Goal: Task Accomplishment & Management: Use online tool/utility

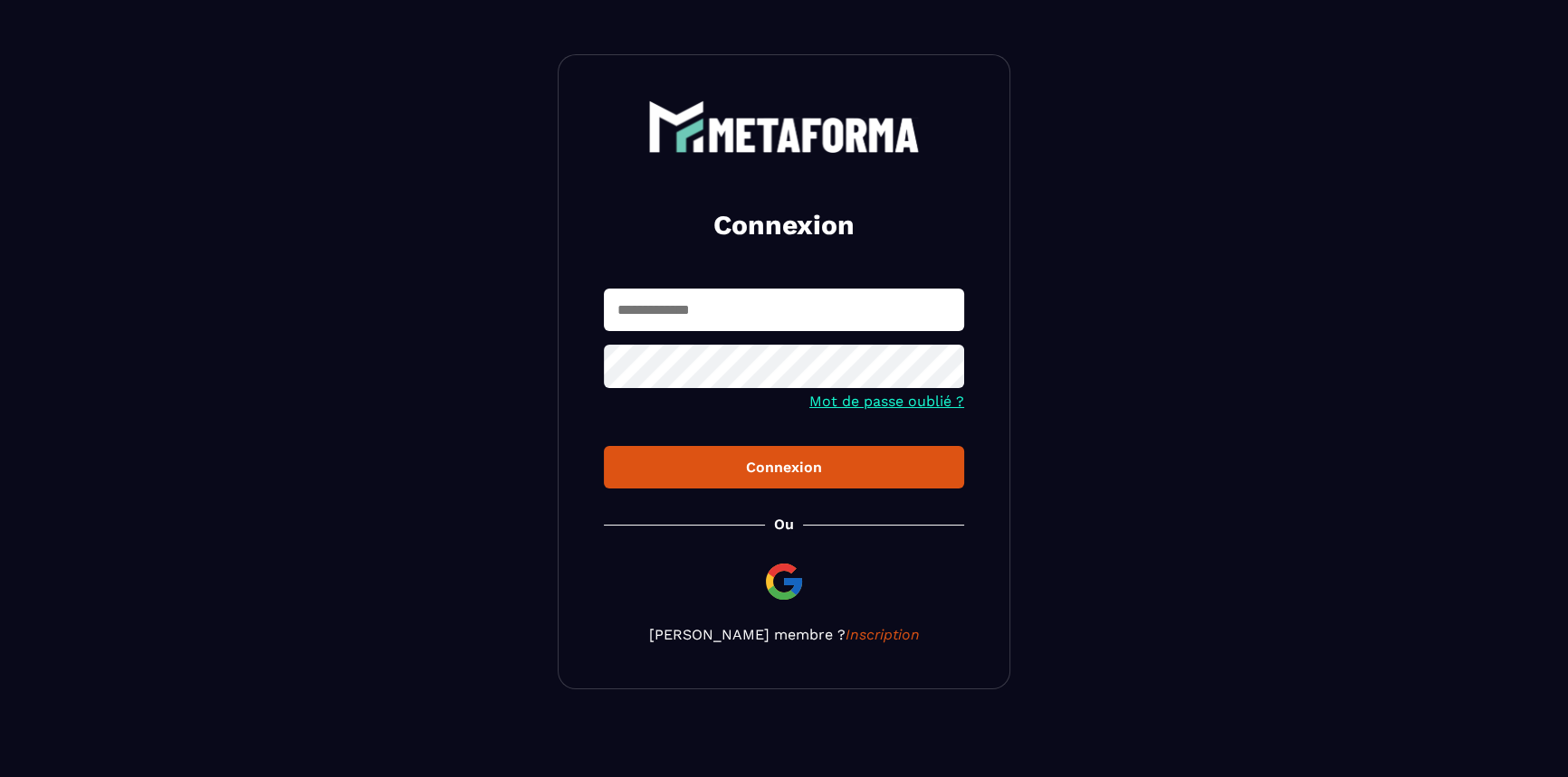
type input "**********"
click at [726, 460] on div "Connexion" at bounding box center [784, 468] width 332 height 18
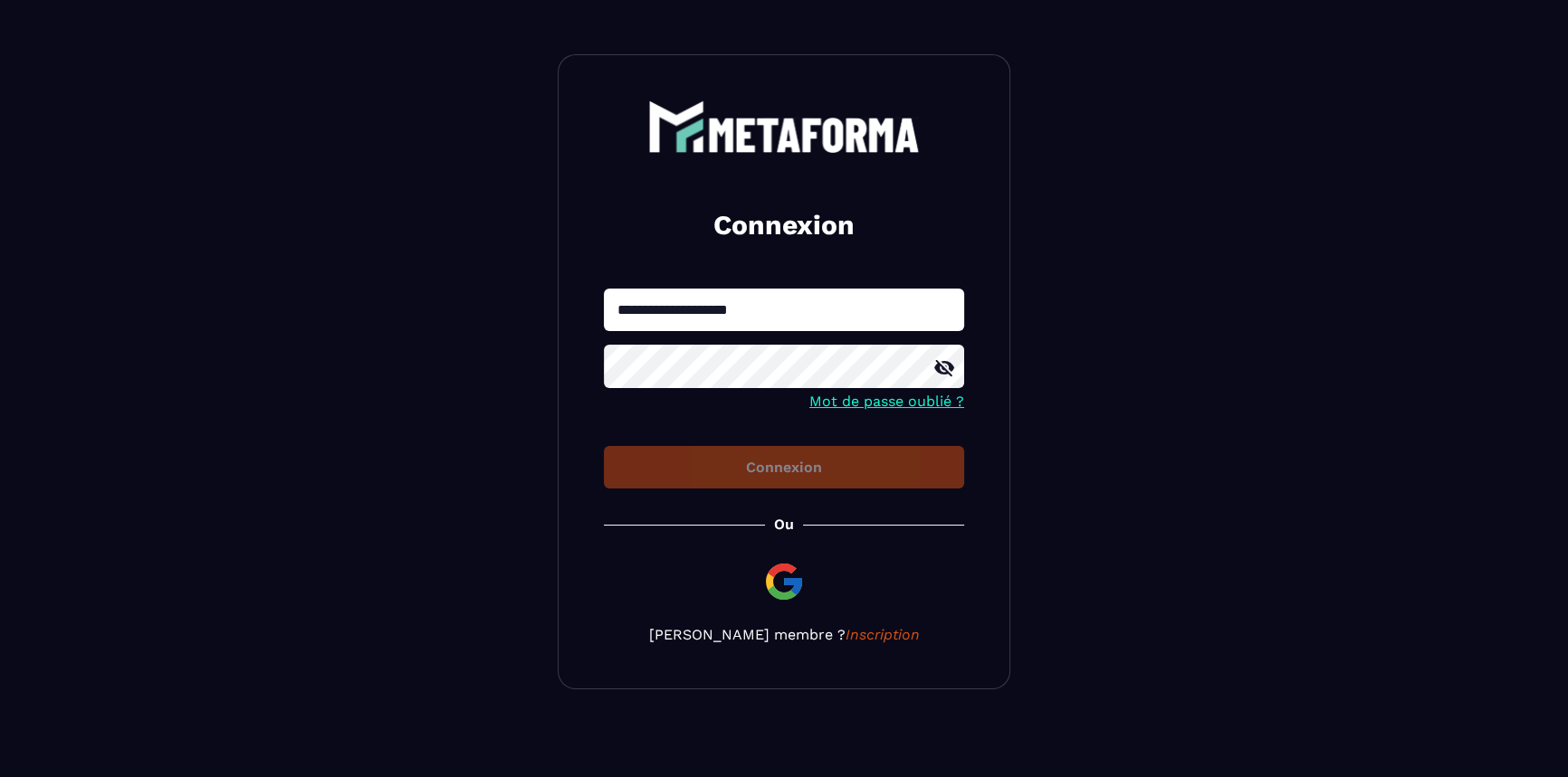
scroll to position [35, 0]
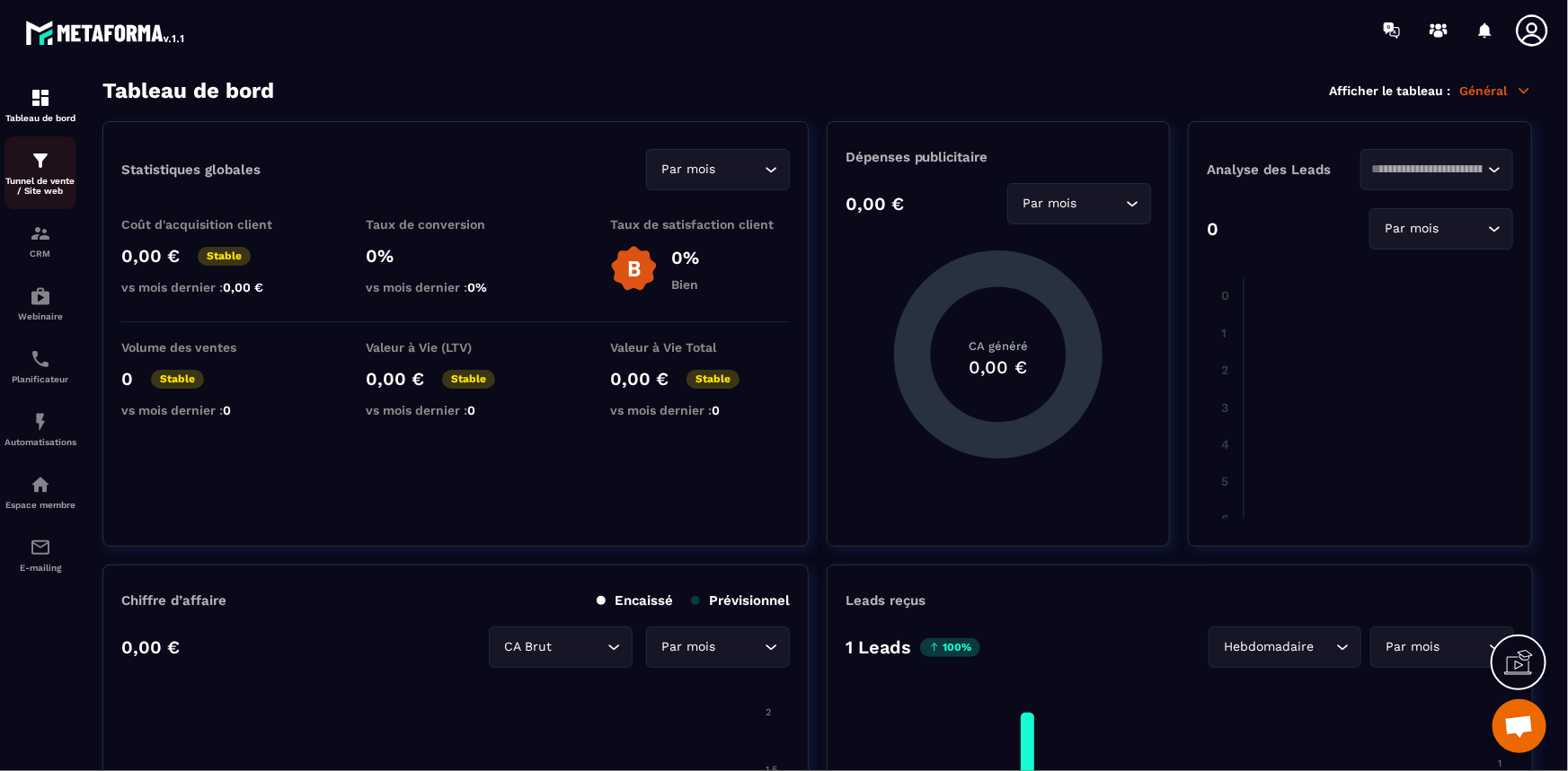
click at [45, 182] on p "Tunnel de vente / Site web" at bounding box center [41, 186] width 72 height 19
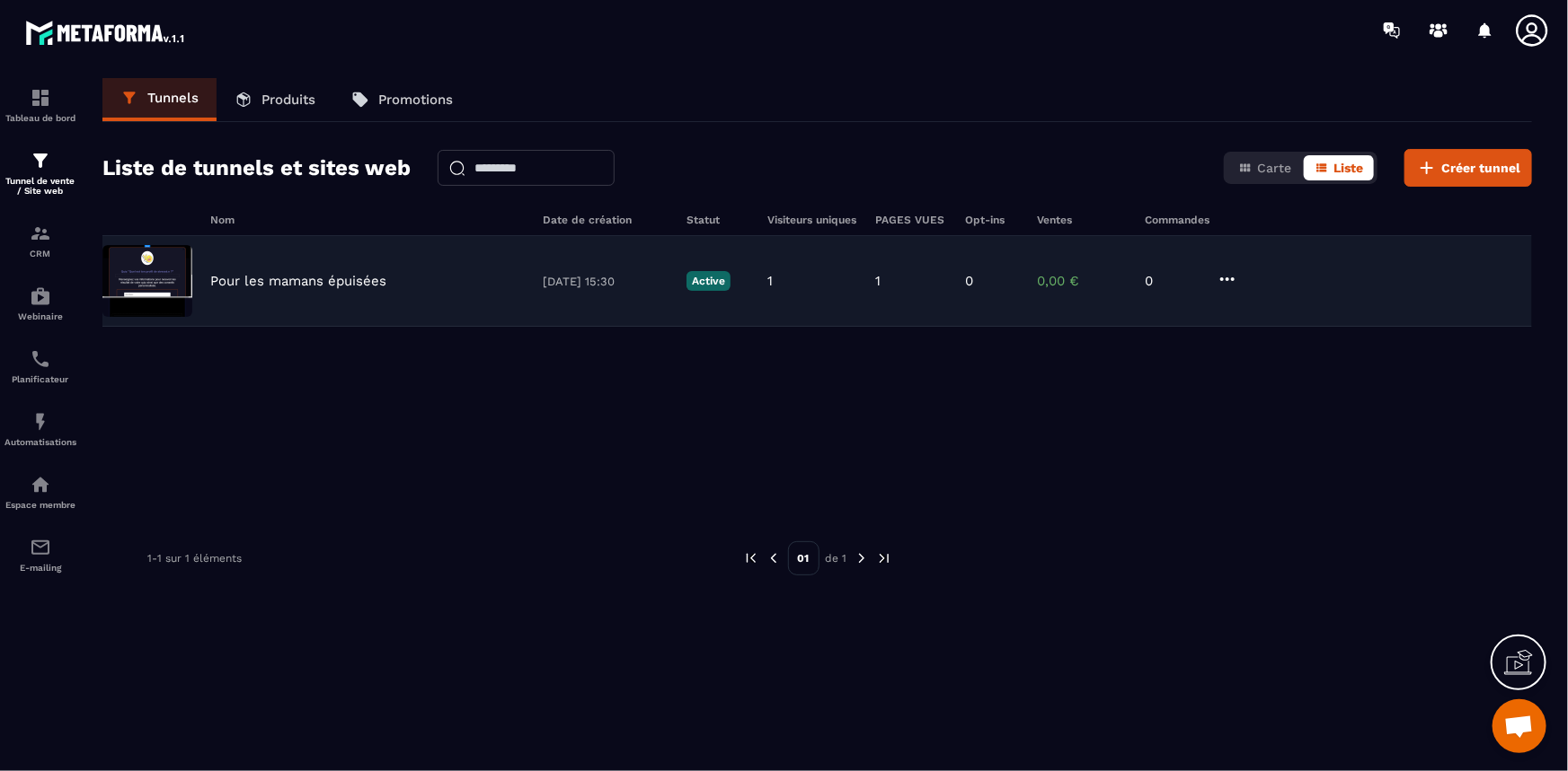
click at [144, 259] on img at bounding box center [147, 281] width 90 height 72
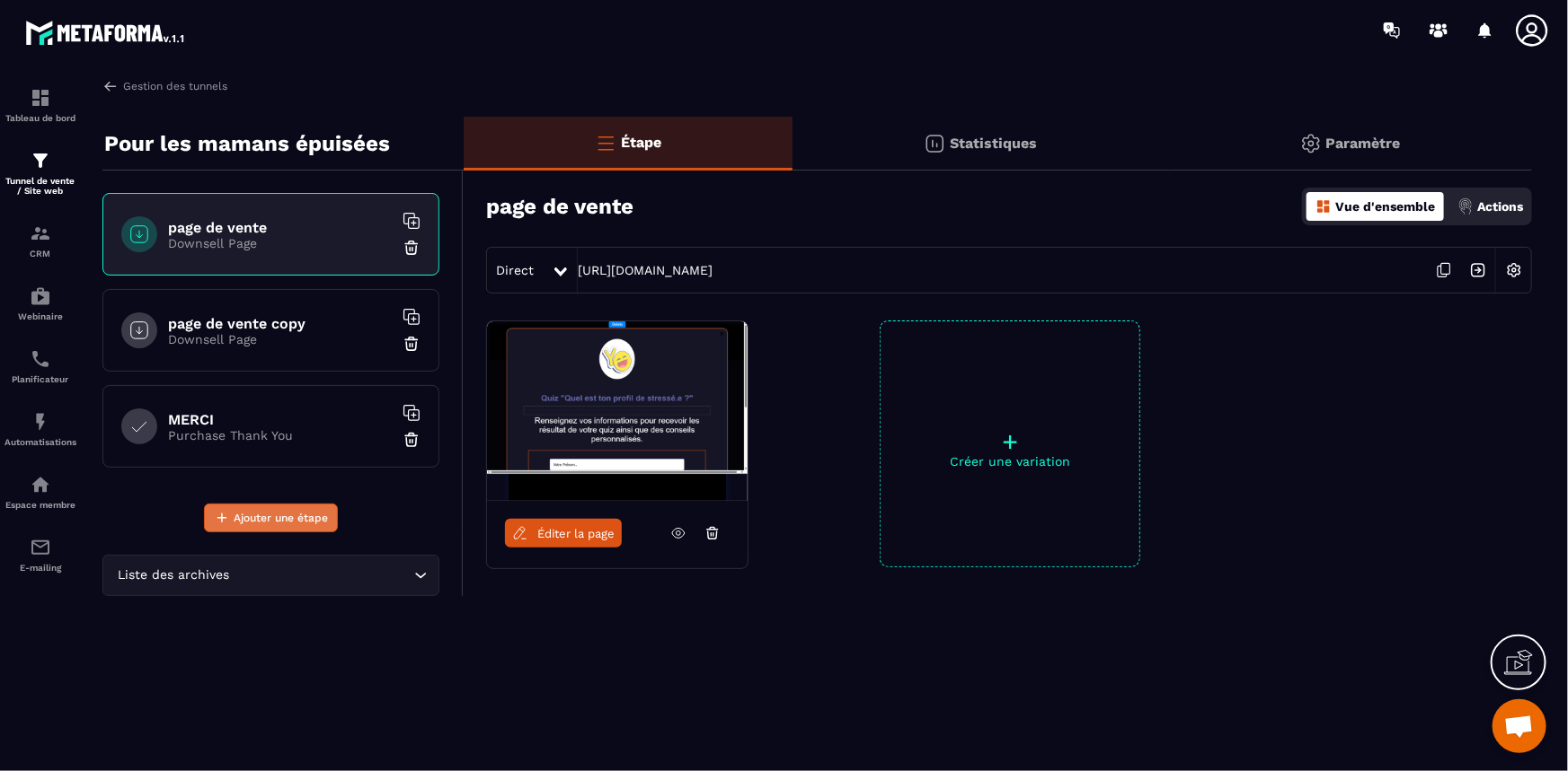
click at [267, 518] on span "Ajouter une étape" at bounding box center [280, 518] width 94 height 18
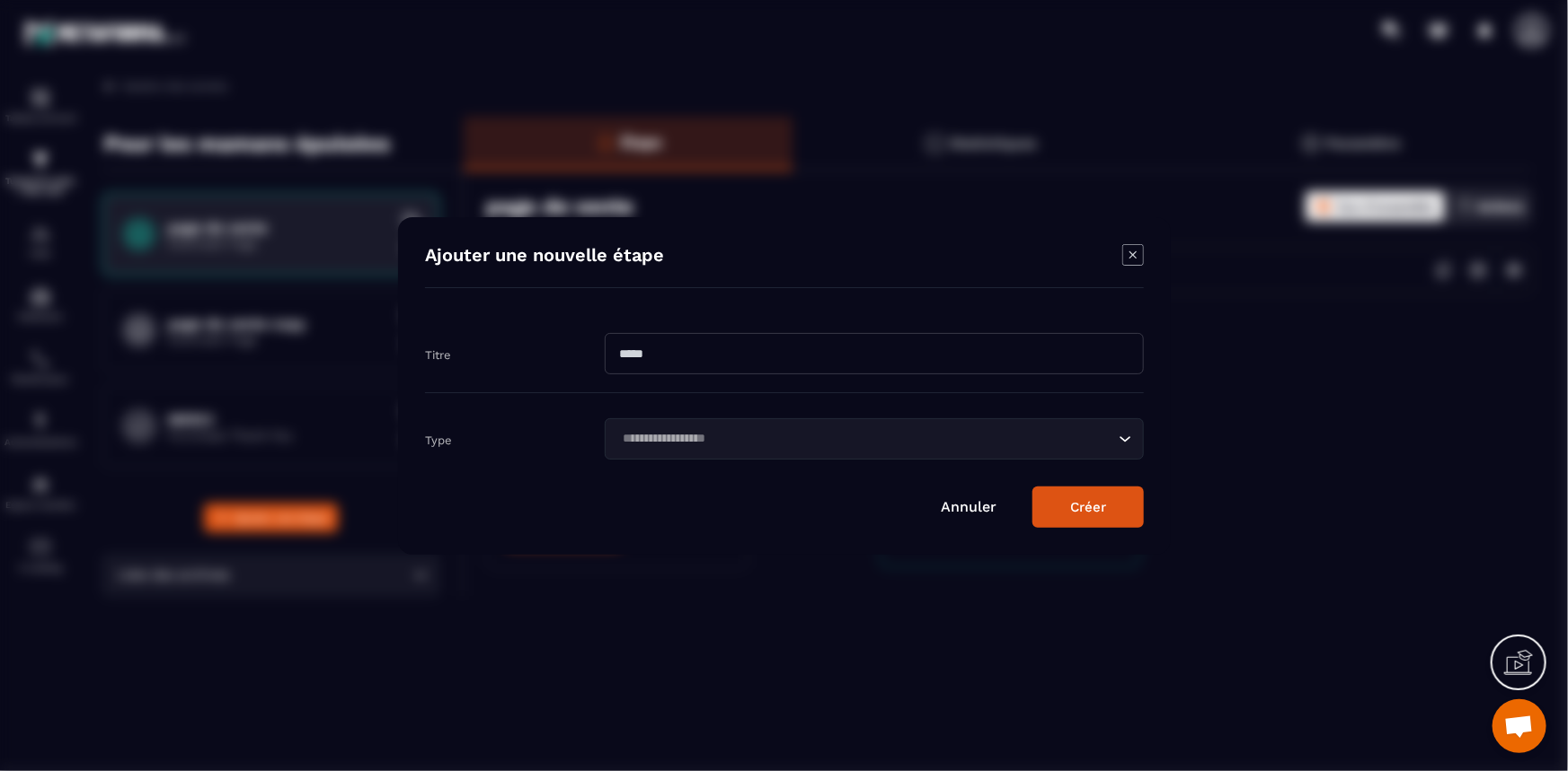
click at [672, 350] on input "Modal window" at bounding box center [874, 353] width 539 height 42
type input "***"
click at [1088, 507] on button "Créer" at bounding box center [1088, 507] width 111 height 42
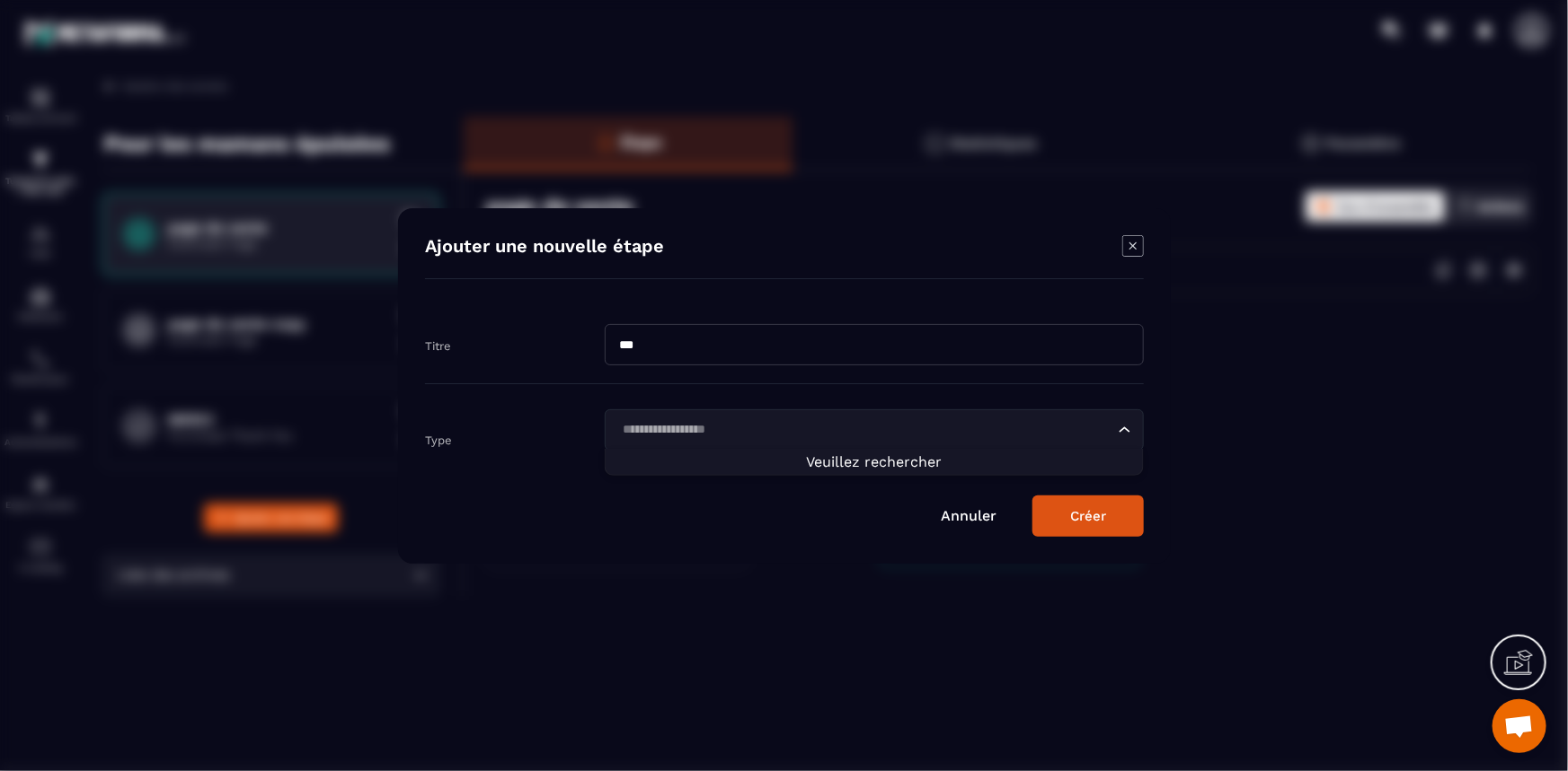
click at [781, 427] on input "Search for option" at bounding box center [865, 430] width 498 height 19
type input "*****"
click at [1107, 515] on button "Créer" at bounding box center [1088, 516] width 111 height 42
click at [1239, 410] on div "Modal window" at bounding box center [784, 385] width 1568 height 771
click at [1130, 249] on icon "Modal window" at bounding box center [1131, 245] width 7 height 7
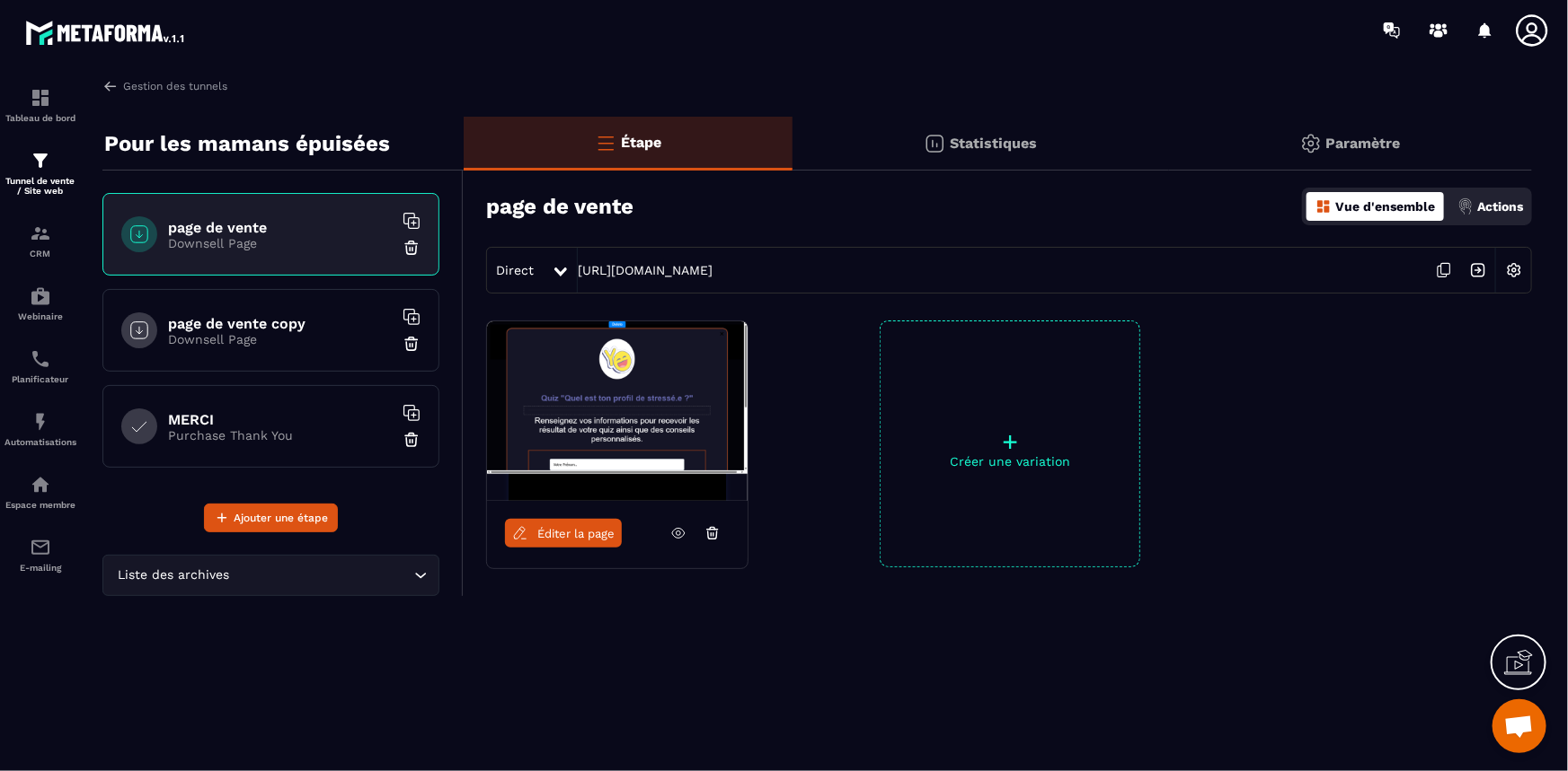
click at [638, 691] on div "Étape Statistiques Paramètre page de vente Vue d'ensemble Actions Direct [URL][…" at bounding box center [998, 405] width 1069 height 577
click at [568, 532] on span "Éditer la page" at bounding box center [576, 534] width 77 height 14
